Goal: Check status: Check status

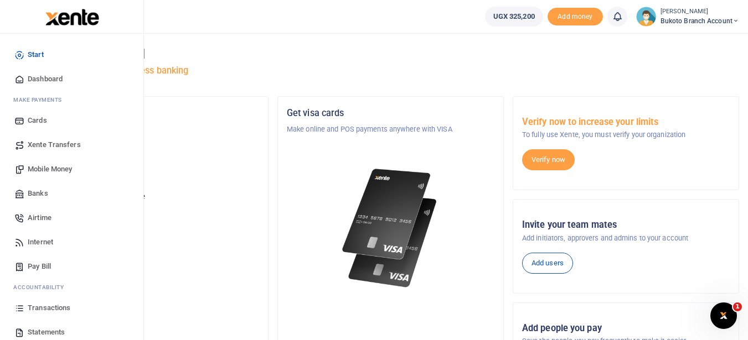
click at [46, 330] on span "Statements" at bounding box center [46, 332] width 37 height 11
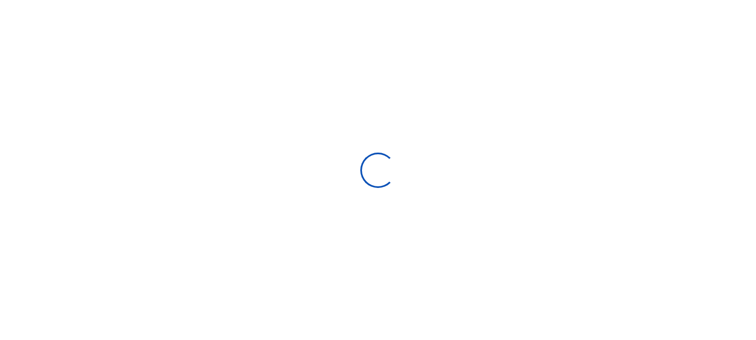
type input "[DATE] - [DATE]"
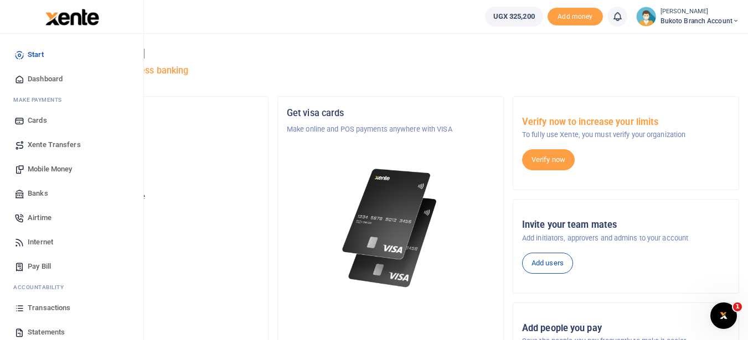
click at [29, 329] on span "Statements" at bounding box center [46, 332] width 37 height 11
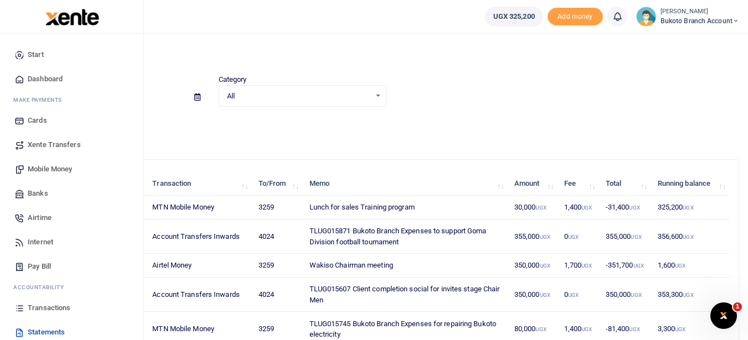
click at [59, 307] on span "Transactions" at bounding box center [49, 308] width 43 height 11
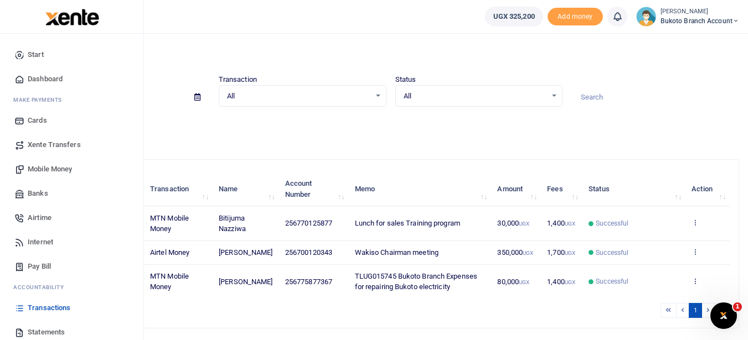
click at [53, 329] on span "Statements" at bounding box center [46, 332] width 37 height 11
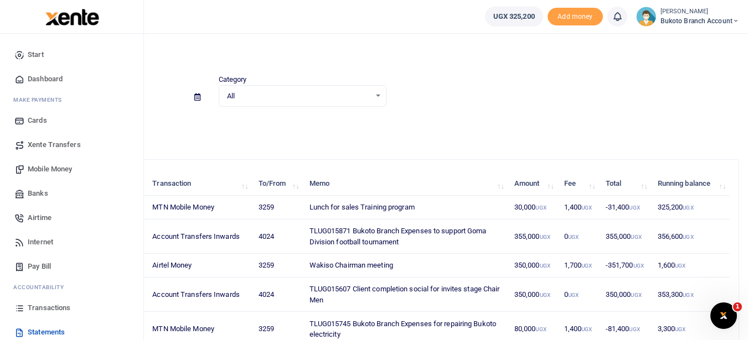
click at [66, 78] on link "Dashboard" at bounding box center [72, 79] width 126 height 24
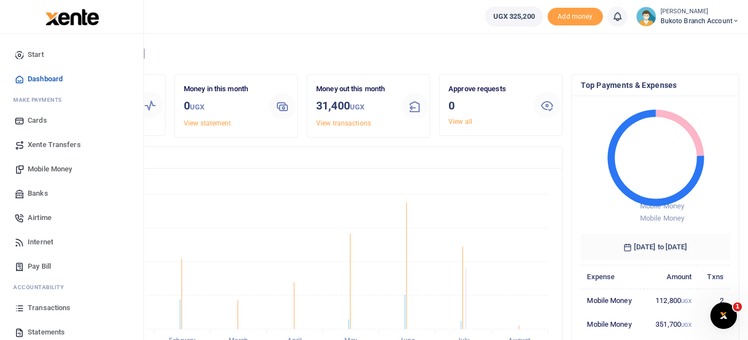
click at [51, 299] on link "Transactions" at bounding box center [72, 308] width 126 height 24
